Goal: Task Accomplishment & Management: Manage account settings

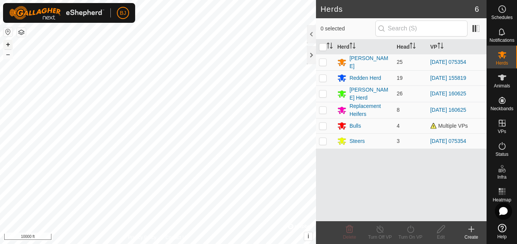
click at [7, 44] on button "+" at bounding box center [7, 44] width 9 height 9
click at [10, 42] on button "+" at bounding box center [7, 44] width 9 height 9
click at [10, 43] on button "+" at bounding box center [7, 44] width 9 height 9
click at [6, 43] on button "+" at bounding box center [7, 44] width 9 height 9
click at [8, 54] on button "–" at bounding box center [7, 54] width 9 height 9
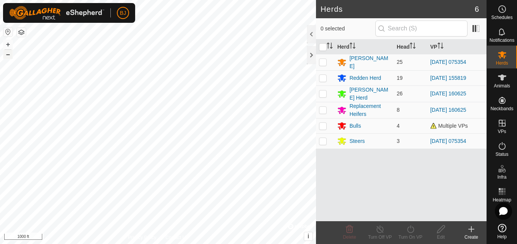
click at [8, 54] on button "–" at bounding box center [7, 54] width 9 height 9
click at [10, 44] on button "+" at bounding box center [7, 44] width 9 height 9
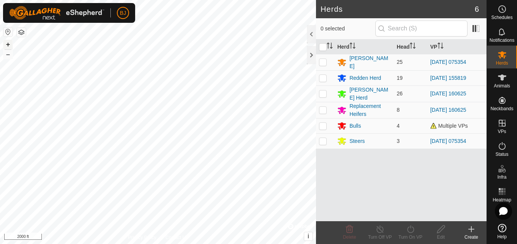
click at [8, 44] on button "+" at bounding box center [7, 44] width 9 height 9
click at [8, 42] on button "+" at bounding box center [7, 44] width 9 height 9
click at [5, 45] on button "+" at bounding box center [7, 44] width 9 height 9
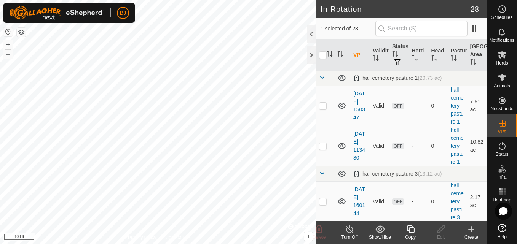
click at [345, 233] on icon at bounding box center [350, 229] width 10 height 9
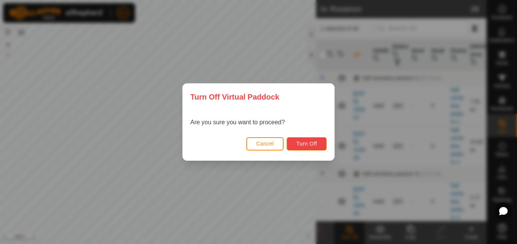
click at [306, 145] on span "Turn Off" at bounding box center [306, 144] width 21 height 6
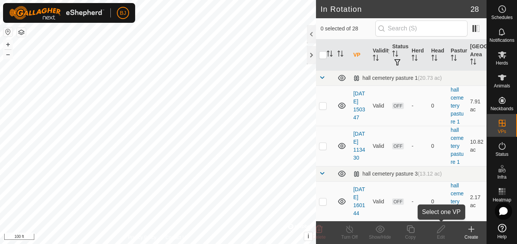
click at [436, 231] on icon at bounding box center [441, 229] width 10 height 9
checkbox input "true"
click at [350, 232] on icon at bounding box center [350, 229] width 10 height 9
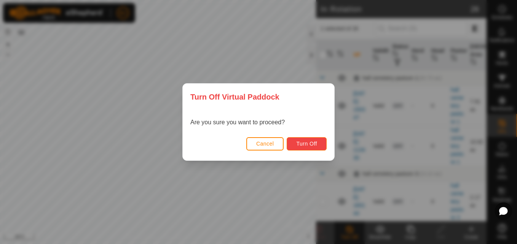
click at [312, 144] on span "Turn Off" at bounding box center [306, 144] width 21 height 6
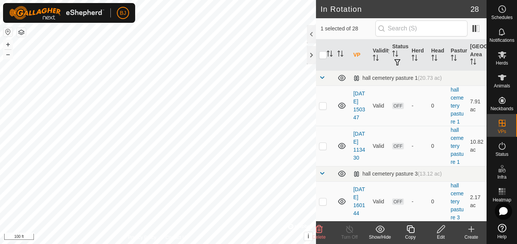
checkbox input "false"
checkbox input "true"
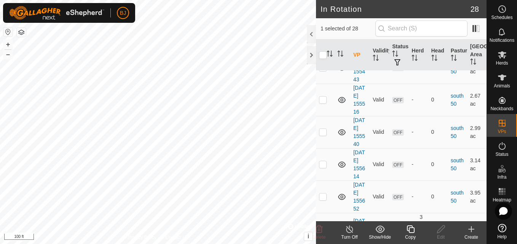
scroll to position [1141, 0]
click at [354, 228] on turn-off-svg-icon at bounding box center [349, 229] width 30 height 9
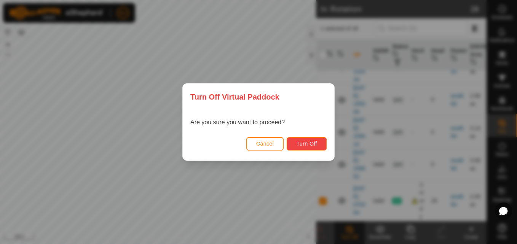
click at [309, 147] on span "Turn Off" at bounding box center [306, 144] width 21 height 6
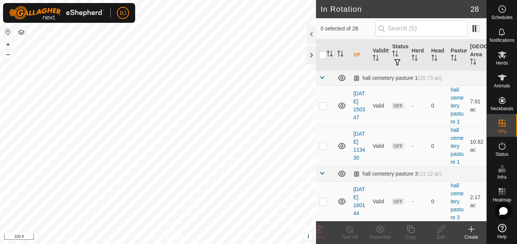
checkbox input "true"
click at [437, 233] on icon at bounding box center [441, 230] width 8 height 8
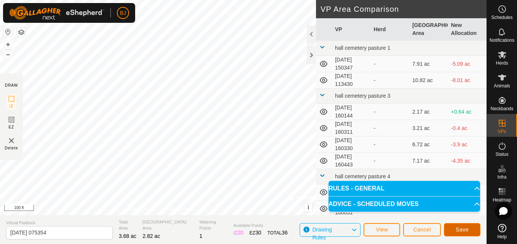
click at [452, 233] on button "Save" at bounding box center [462, 229] width 37 height 13
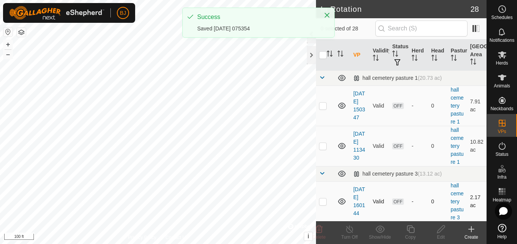
checkbox input "true"
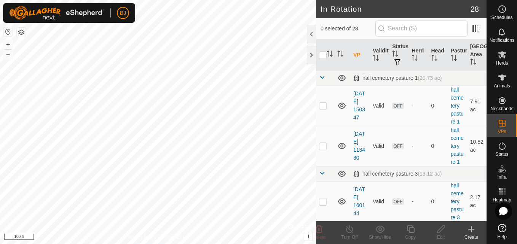
checkbox input "true"
